Goal: Find specific page/section: Find specific page/section

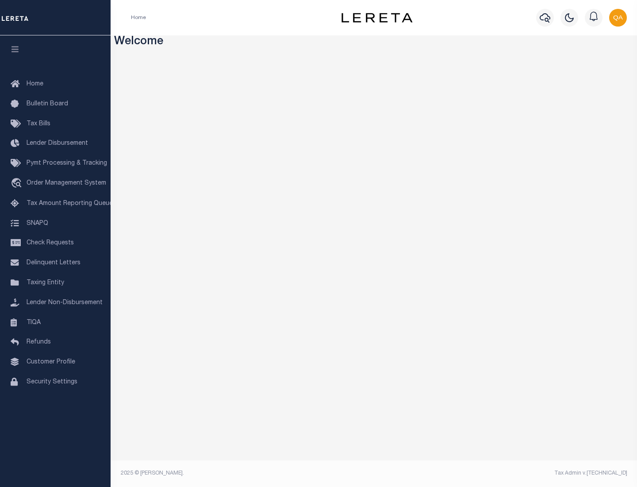
click at [55, 243] on span "Check Requests" at bounding box center [50, 243] width 47 height 6
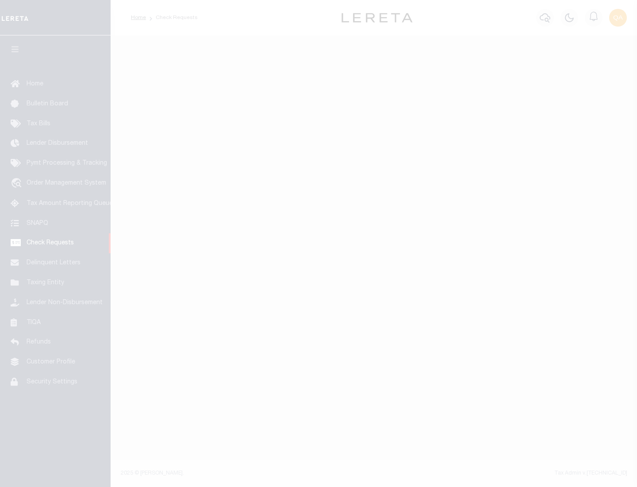
select select "50"
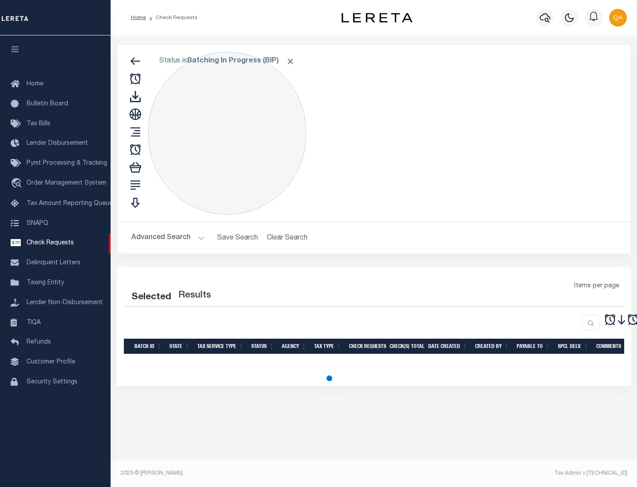
select select "50"
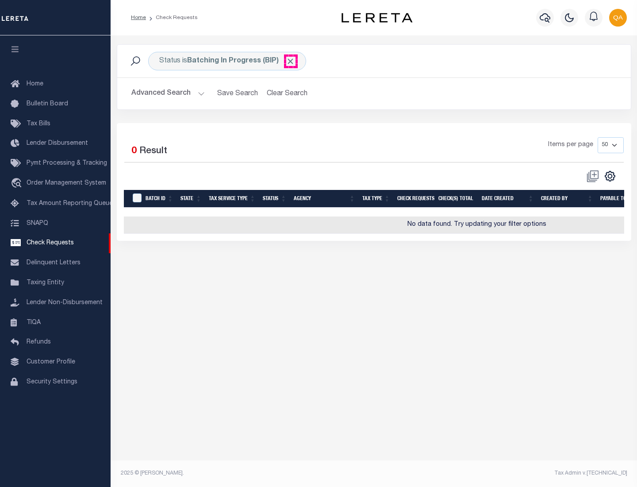
click at [291, 61] on span "Click to Remove" at bounding box center [290, 61] width 9 height 9
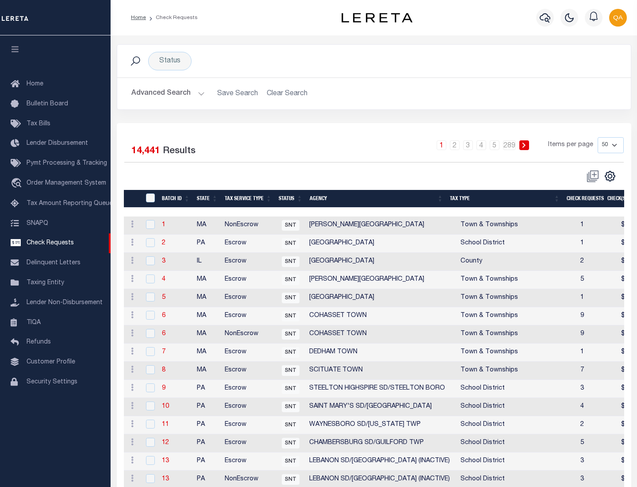
scroll to position [426, 0]
